Goal: Browse casually

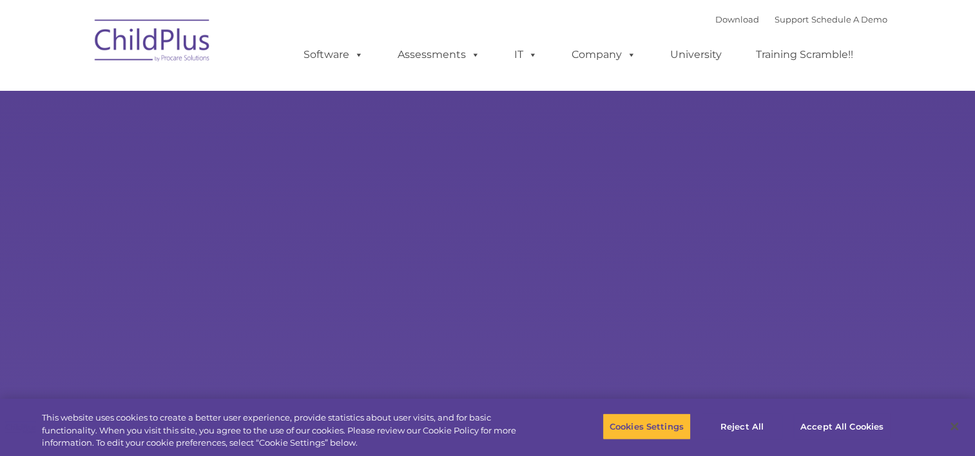
select select "MEDIUM"
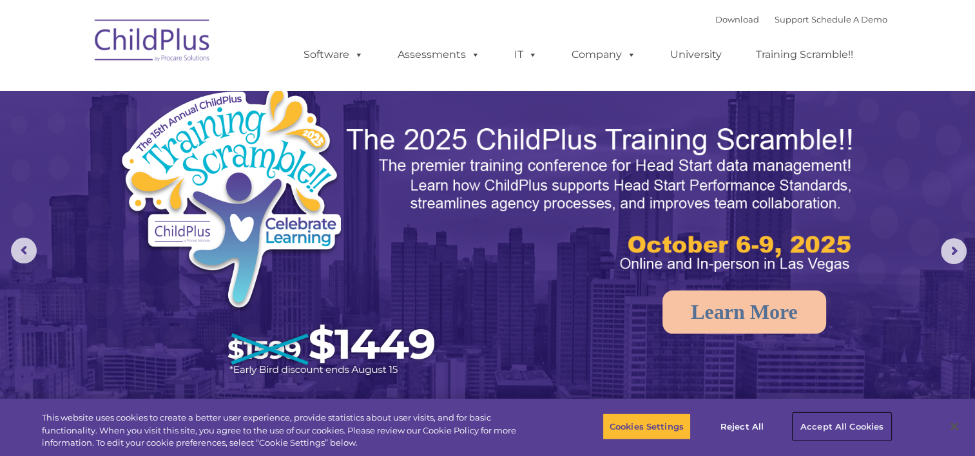
click at [862, 427] on button "Accept All Cookies" at bounding box center [842, 426] width 97 height 27
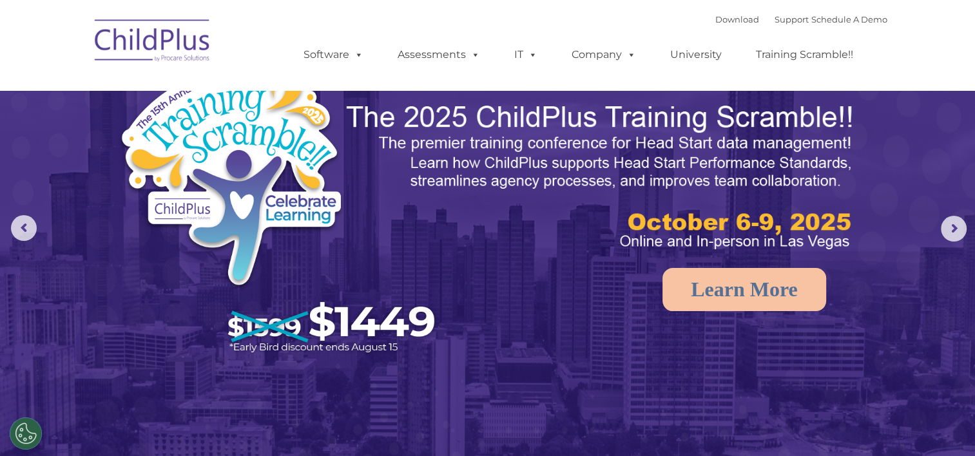
scroll to position [23, 0]
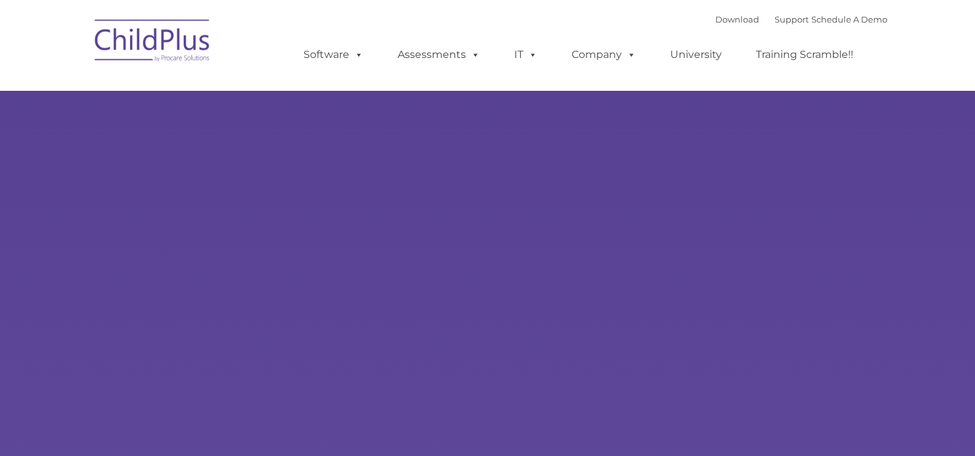
type input ""
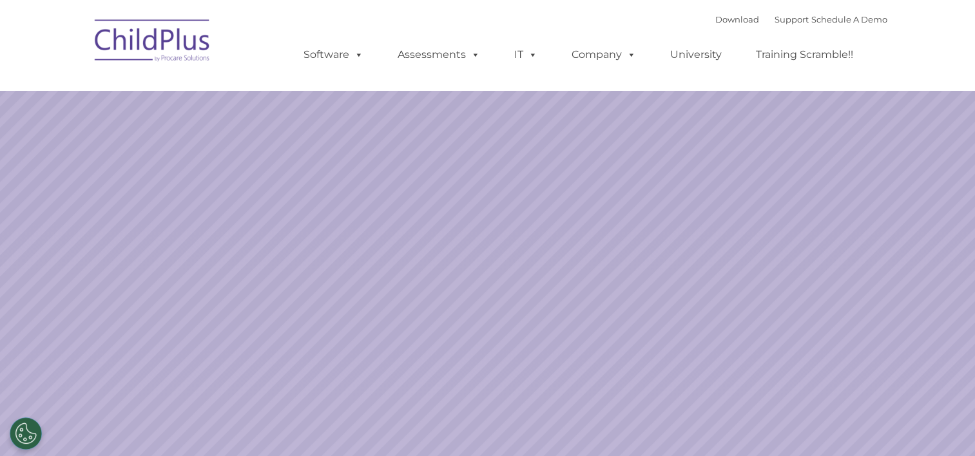
select select "MEDIUM"
